Goal: Find specific page/section: Find specific page/section

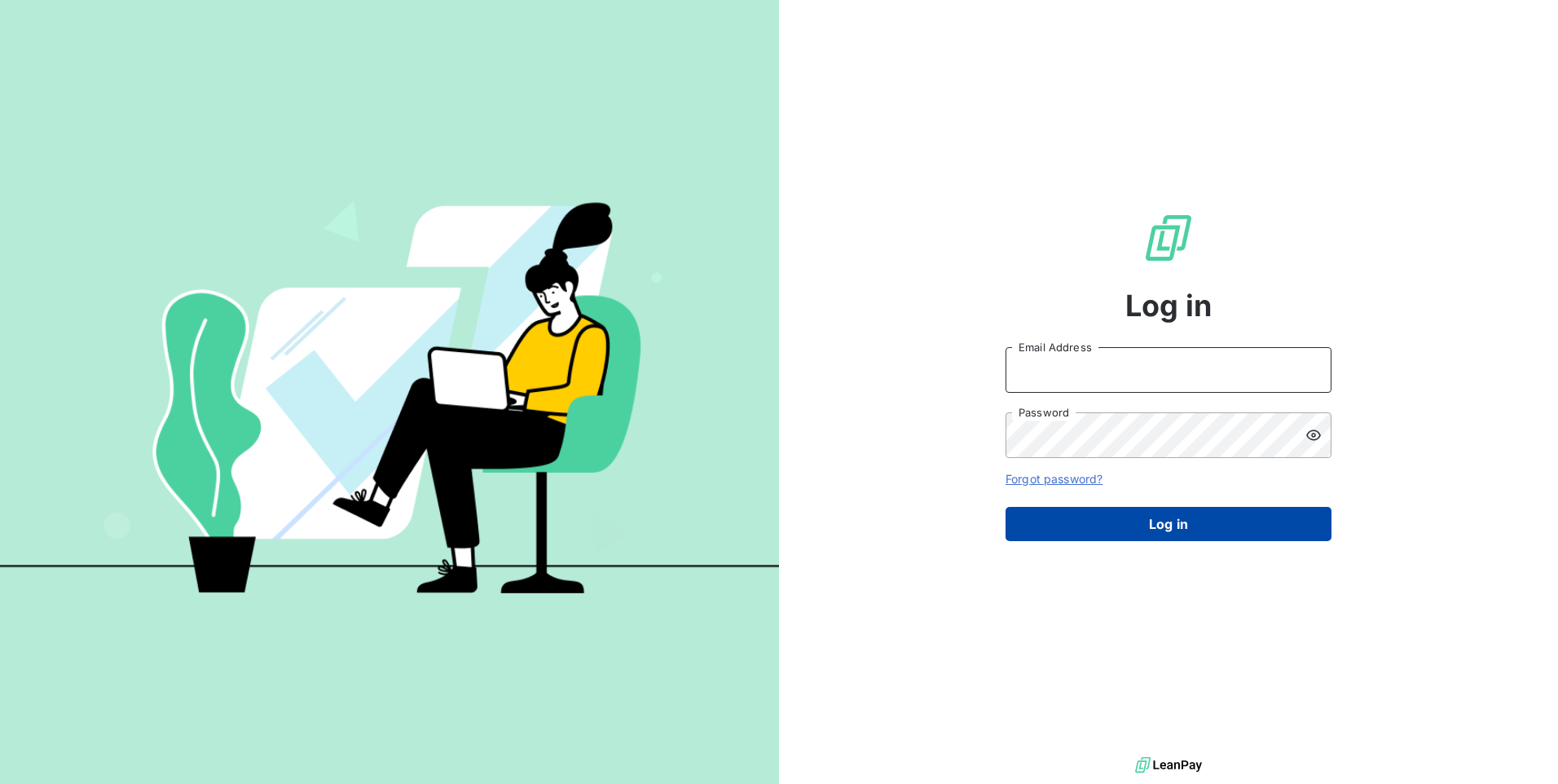
type input "[EMAIL_ADDRESS][DOMAIN_NAME]"
click at [1169, 524] on button "Log in" at bounding box center [1168, 524] width 326 height 35
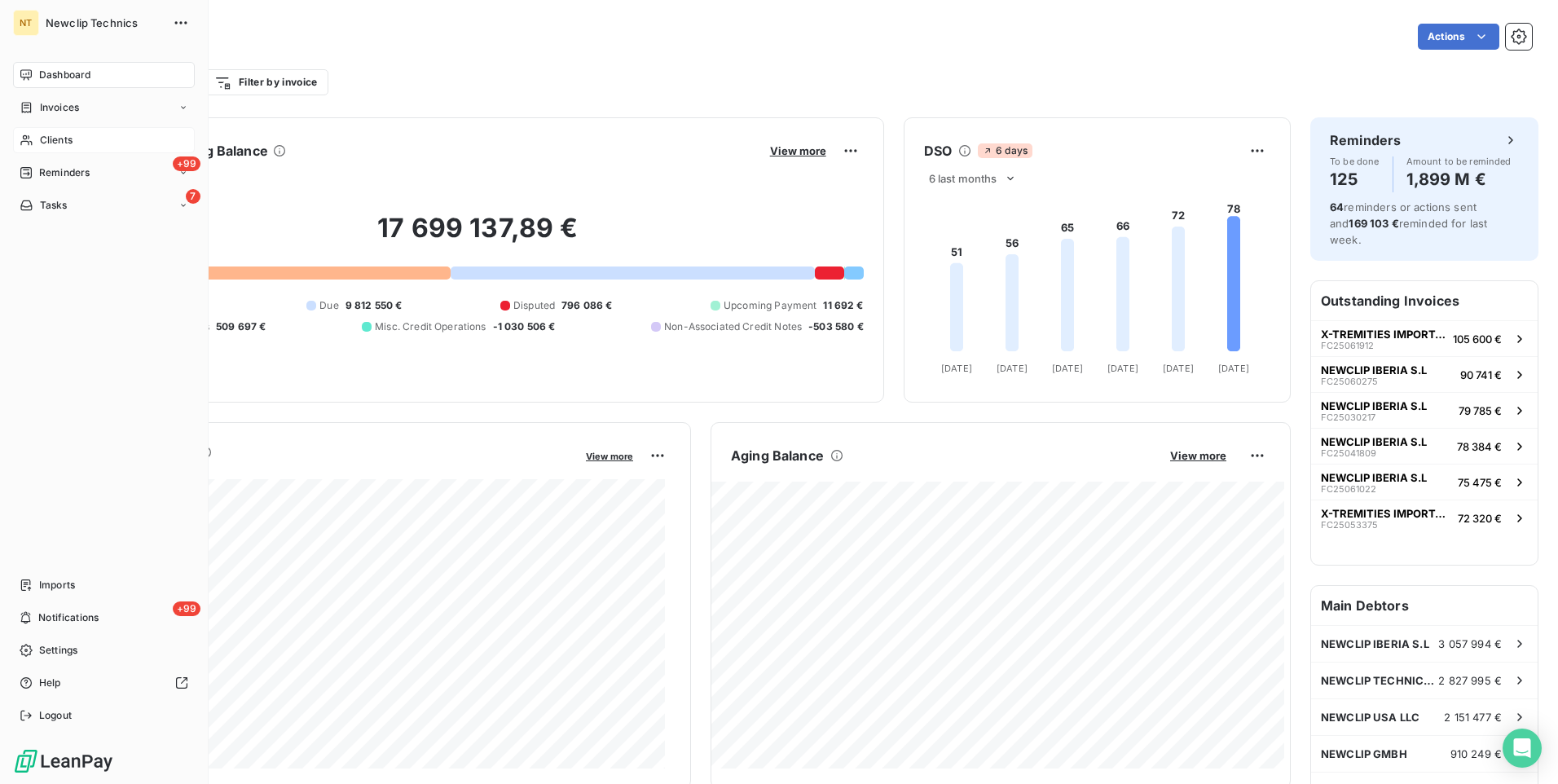
click at [43, 132] on span "Clients" at bounding box center [56, 139] width 33 height 15
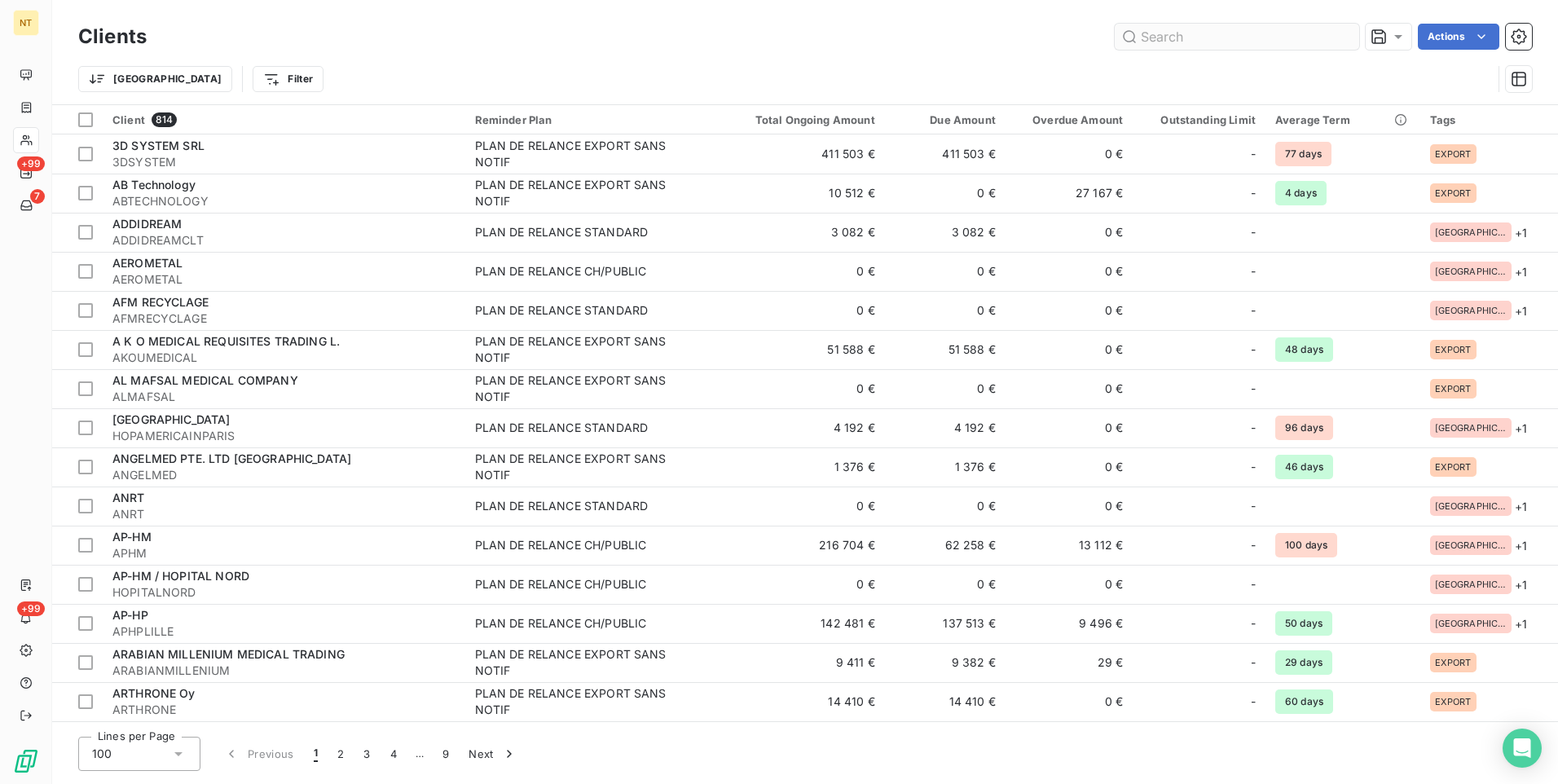
click at [1169, 37] on input "text" at bounding box center [1237, 36] width 244 height 26
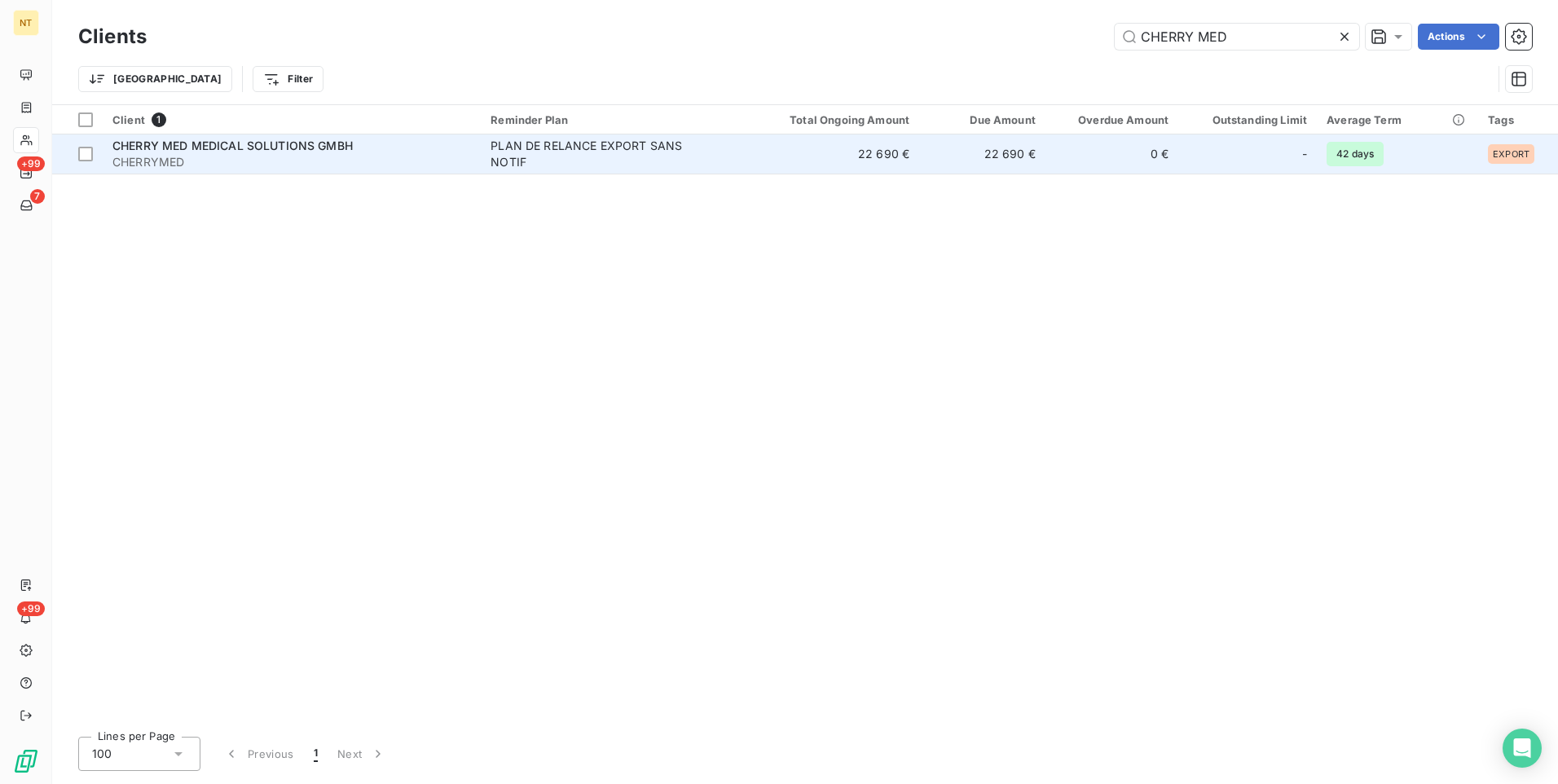
type input "CHERRY MED"
click at [204, 151] on span "CHERRY MED MEDICAL SOLUTIONS GMBH" at bounding box center [233, 145] width 241 height 14
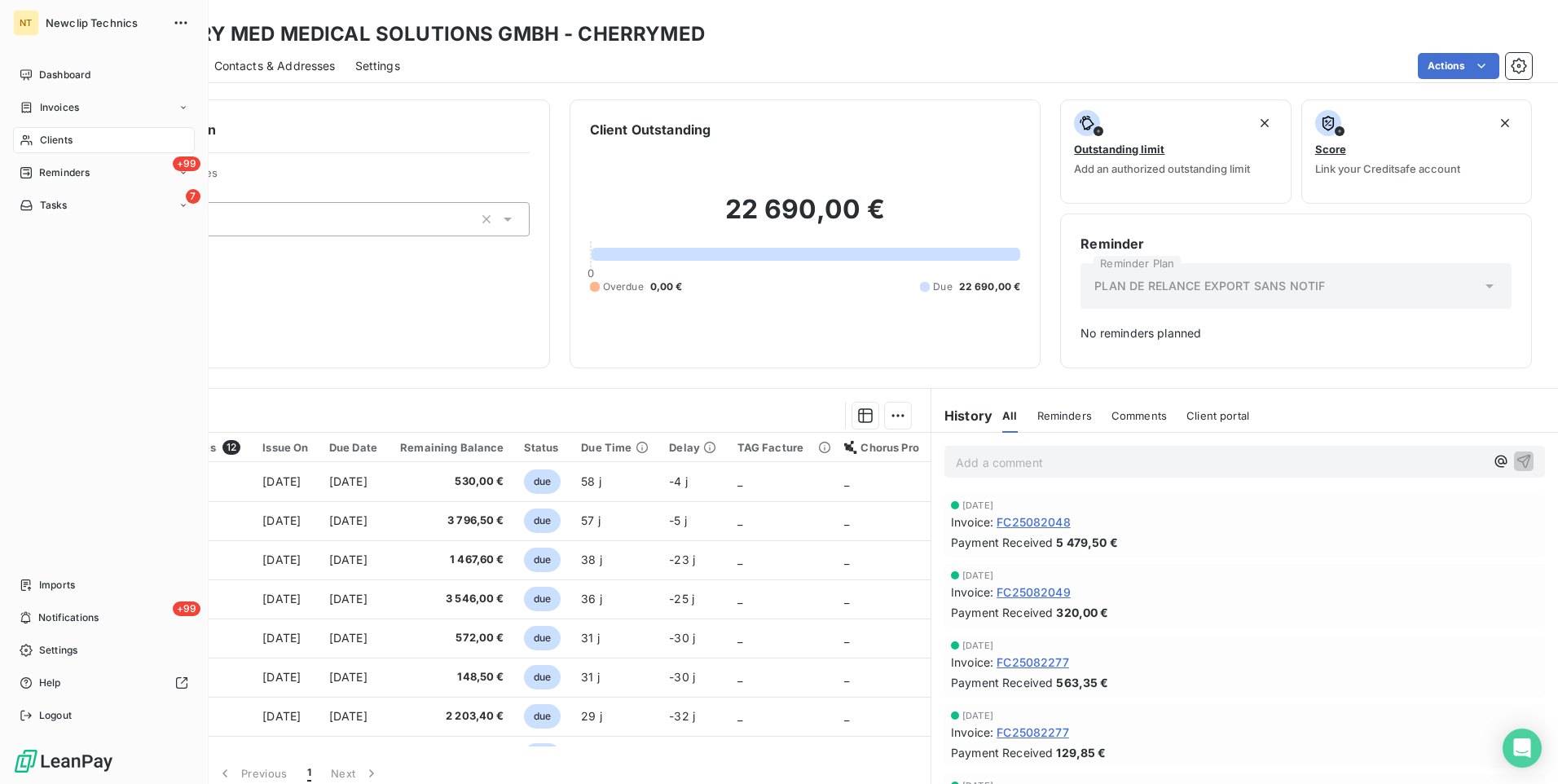
click at [55, 136] on span "Clients" at bounding box center [56, 139] width 33 height 15
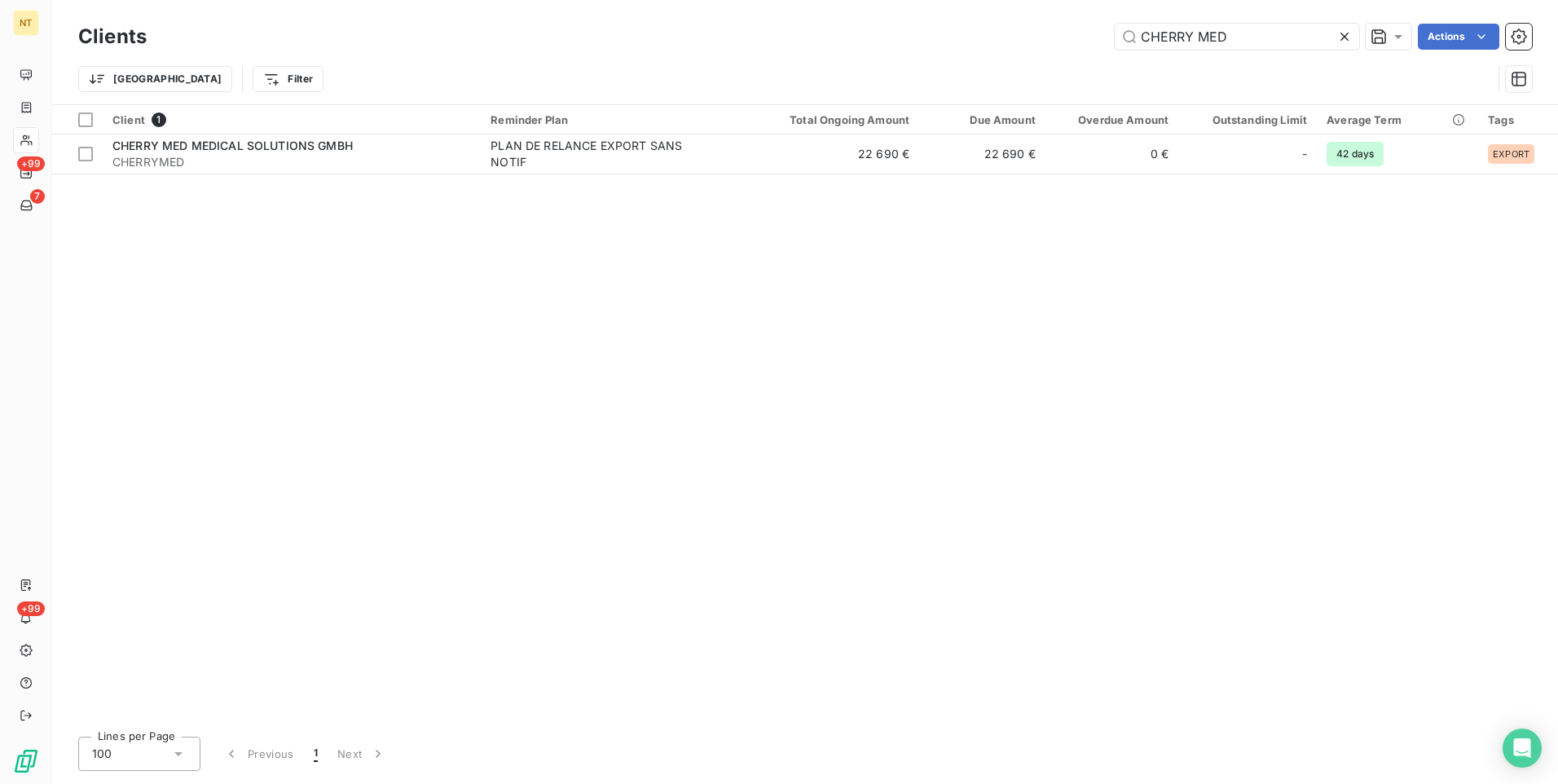
drag, startPoint x: 1276, startPoint y: 35, endPoint x: 956, endPoint y: 20, distance: 320.4
click at [956, 20] on div "Clients CHERRY MED Actions" at bounding box center [805, 37] width 1454 height 35
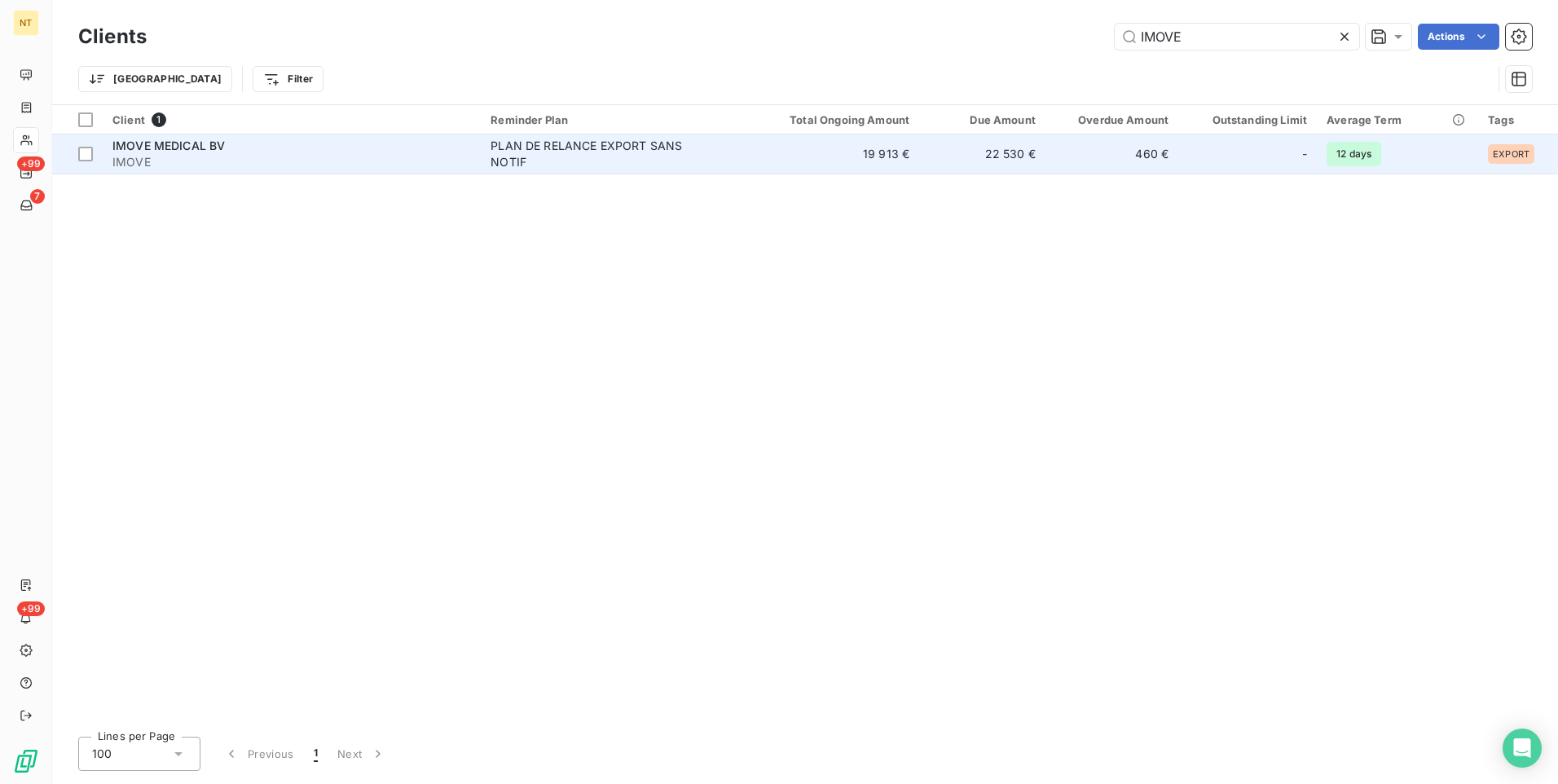
type input "IMOVE"
click at [283, 146] on div "IMOVE MEDICAL BV" at bounding box center [292, 145] width 358 height 16
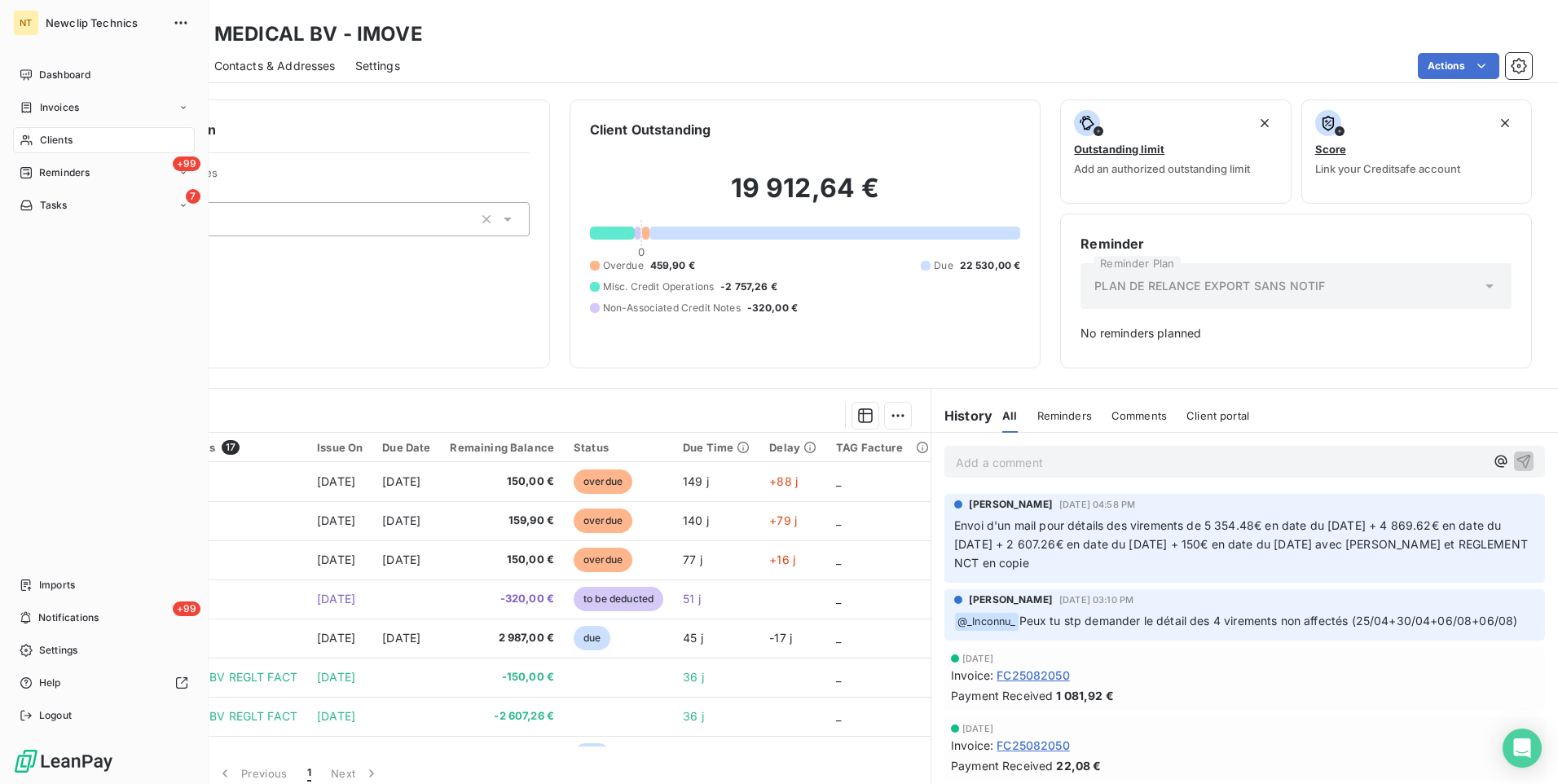
click at [60, 132] on span "Clients" at bounding box center [56, 139] width 33 height 15
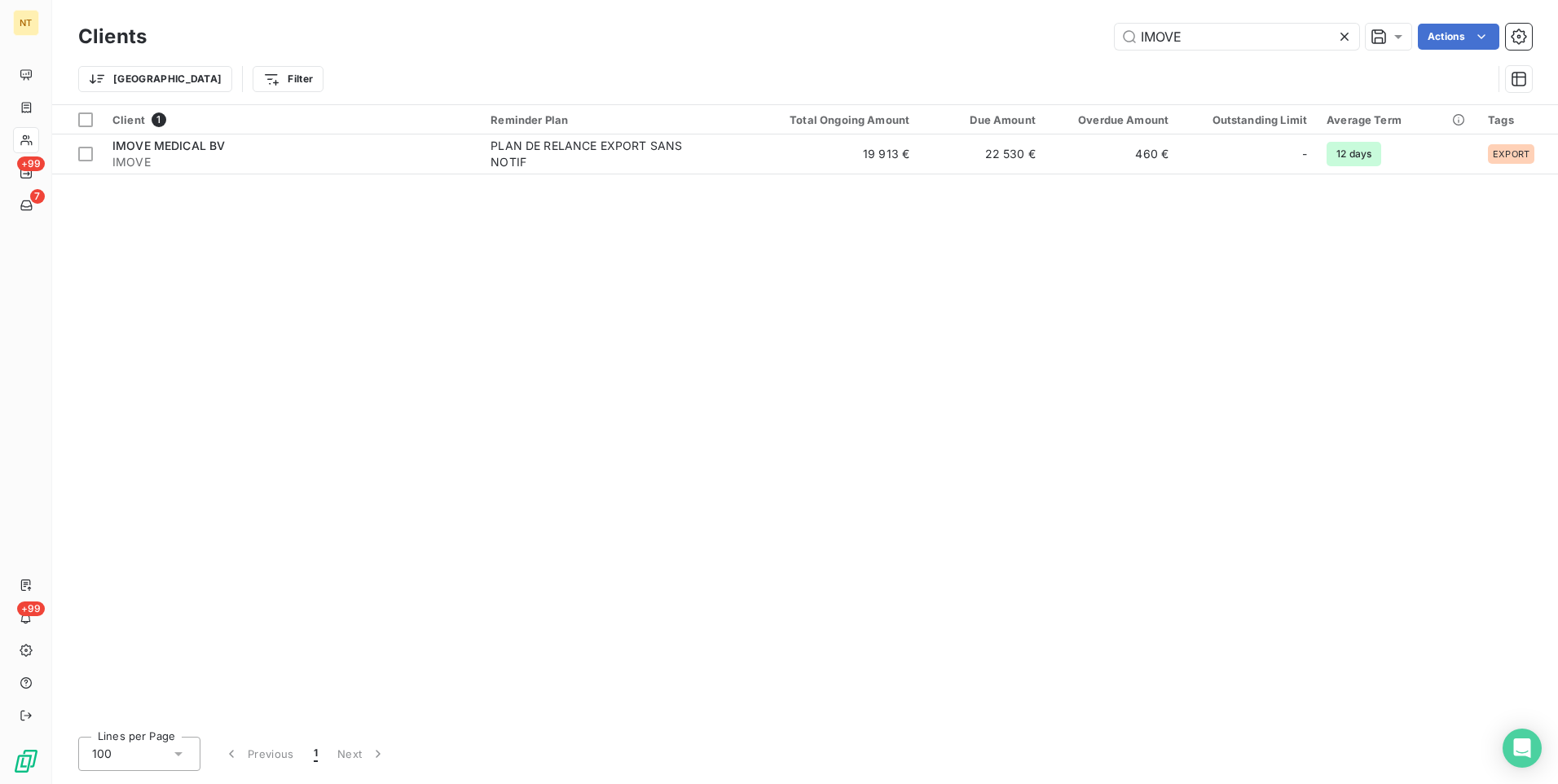
drag, startPoint x: 1195, startPoint y: 36, endPoint x: 1070, endPoint y: 33, distance: 125.0
click at [1070, 33] on div "IMOVE Actions" at bounding box center [849, 36] width 1366 height 26
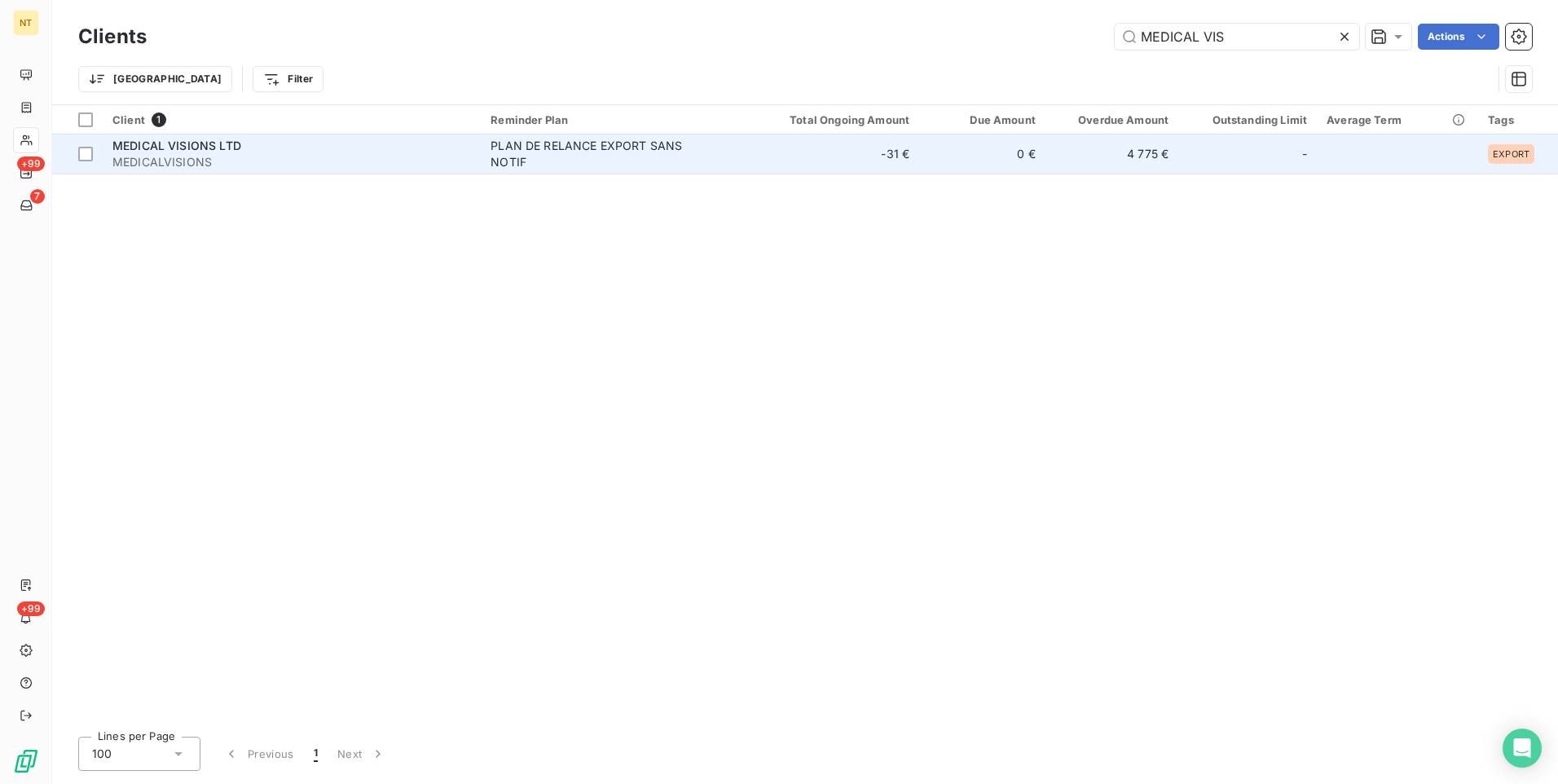
type input "MEDICAL VIS"
click at [176, 154] on span "MEDICALVISIONS" at bounding box center [292, 162] width 358 height 16
